Goal: Connect with others: Connect with others

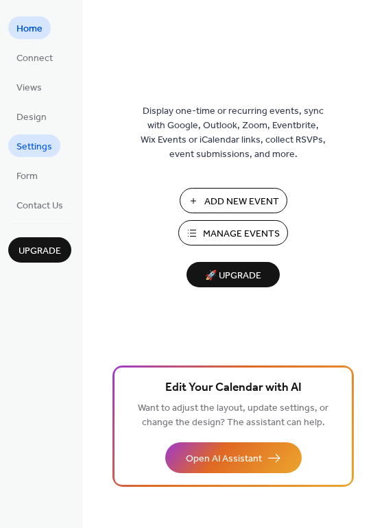
click at [32, 145] on span "Settings" at bounding box center [34, 147] width 36 height 14
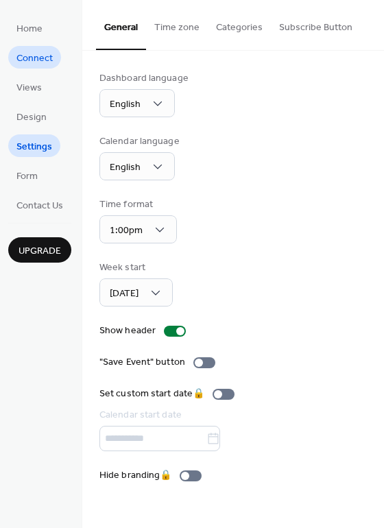
click at [27, 58] on span "Connect" at bounding box center [34, 58] width 36 height 14
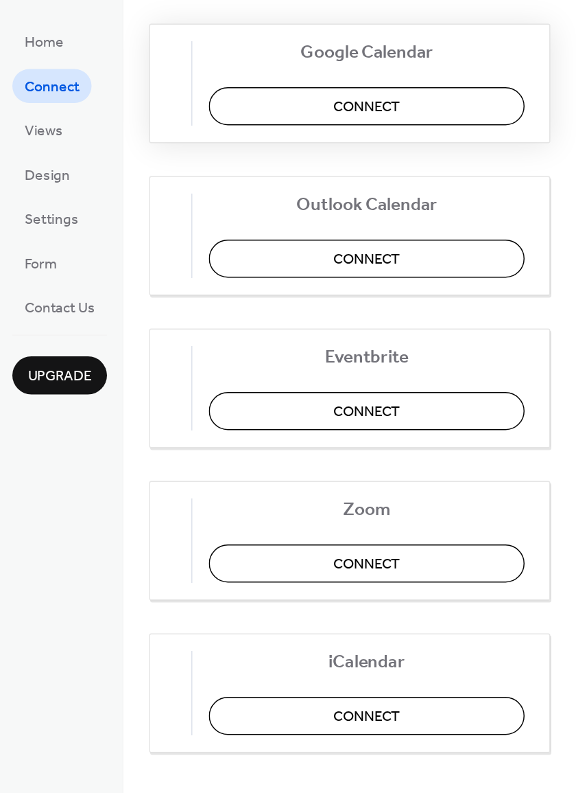
scroll to position [275, 0]
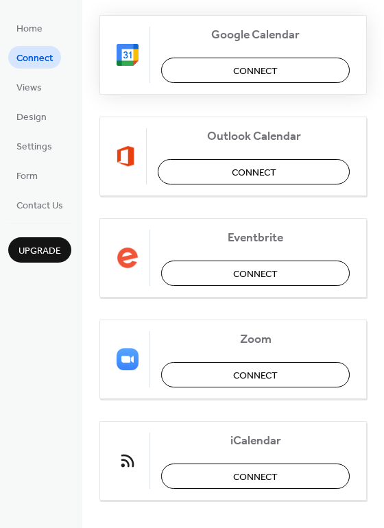
click at [239, 71] on span "Connect" at bounding box center [255, 71] width 45 height 14
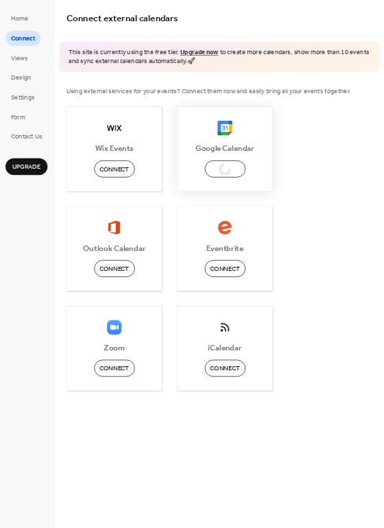
scroll to position [0, 0]
